Goal: Check status: Check status

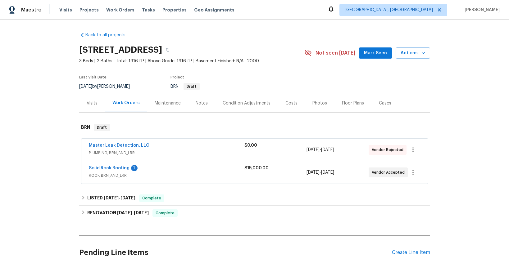
scroll to position [53, 0]
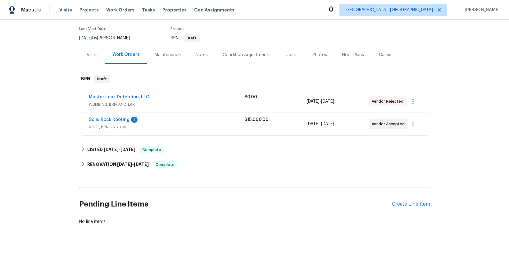
click at [110, 102] on span "PLUMBING, BRN_AND_LRR" at bounding box center [167, 105] width 156 height 6
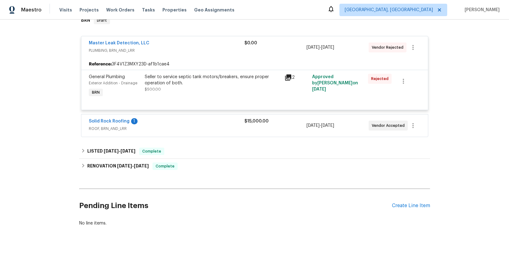
scroll to position [113, 0]
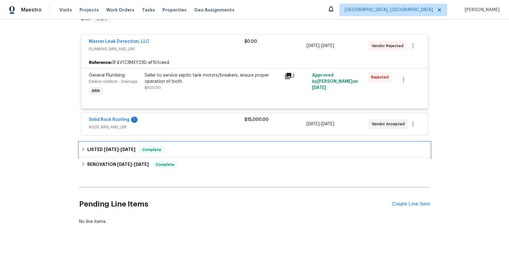
click at [111, 148] on span "7/2/25" at bounding box center [111, 150] width 15 height 4
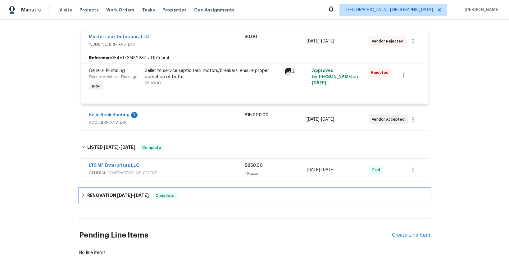
click at [121, 194] on span "6/2/25" at bounding box center [124, 196] width 15 height 4
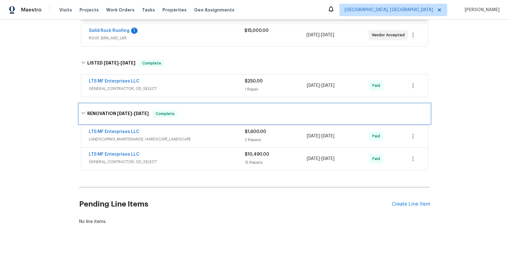
scroll to position [189, 0]
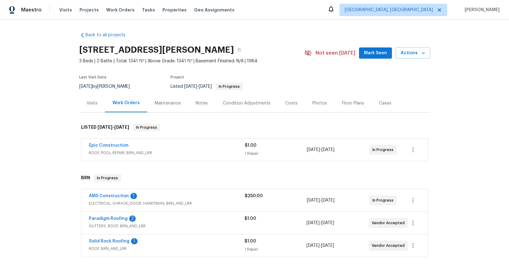
scroll to position [50, 0]
